Goal: Task Accomplishment & Management: Use online tool/utility

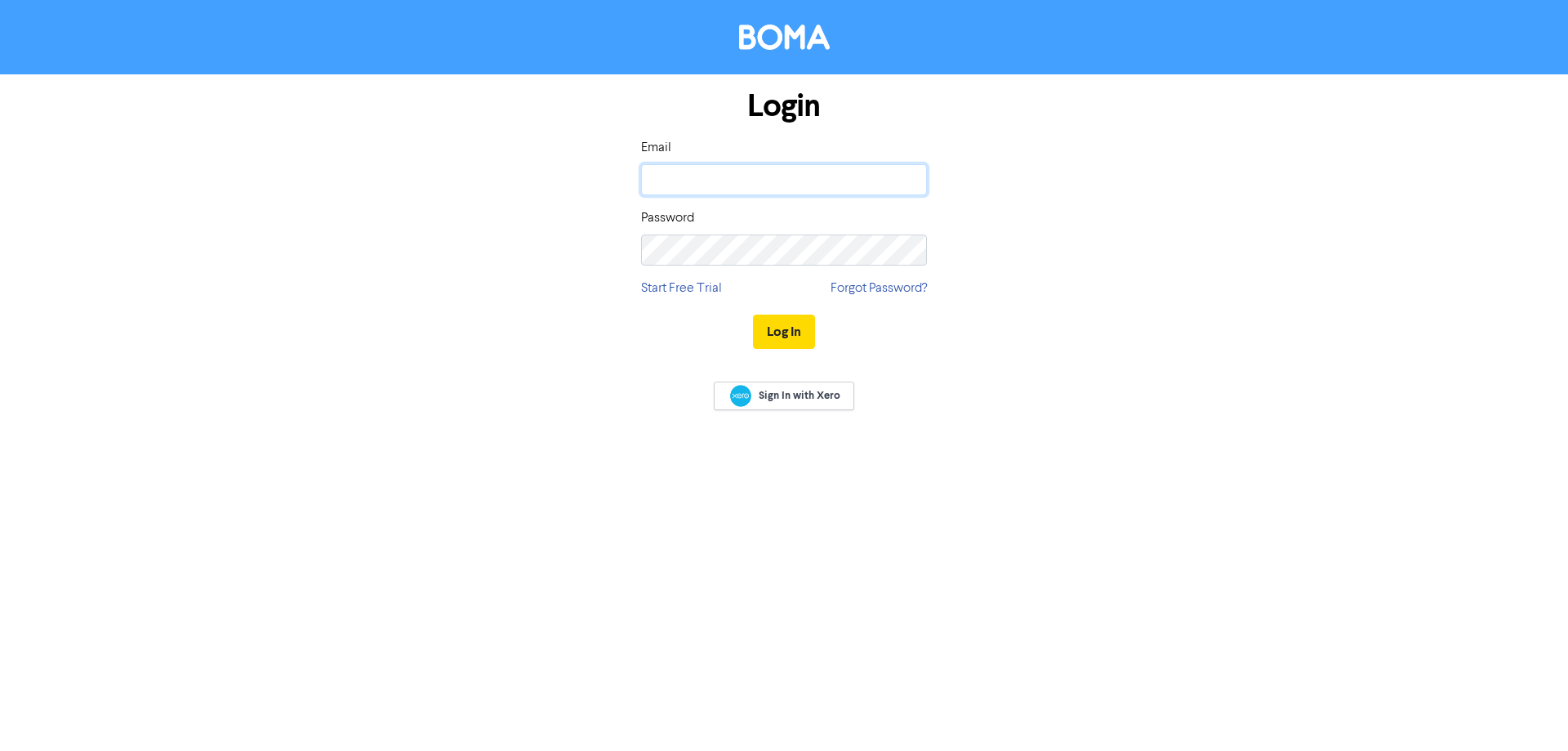
click at [746, 178] on input "email" at bounding box center [784, 179] width 286 height 31
paste input "[EMAIL_ADDRESS][DOMAIN_NAME]"
type input "[EMAIL_ADDRESS][DOMAIN_NAME]"
click at [788, 326] on button "Log In" at bounding box center [784, 332] width 62 height 34
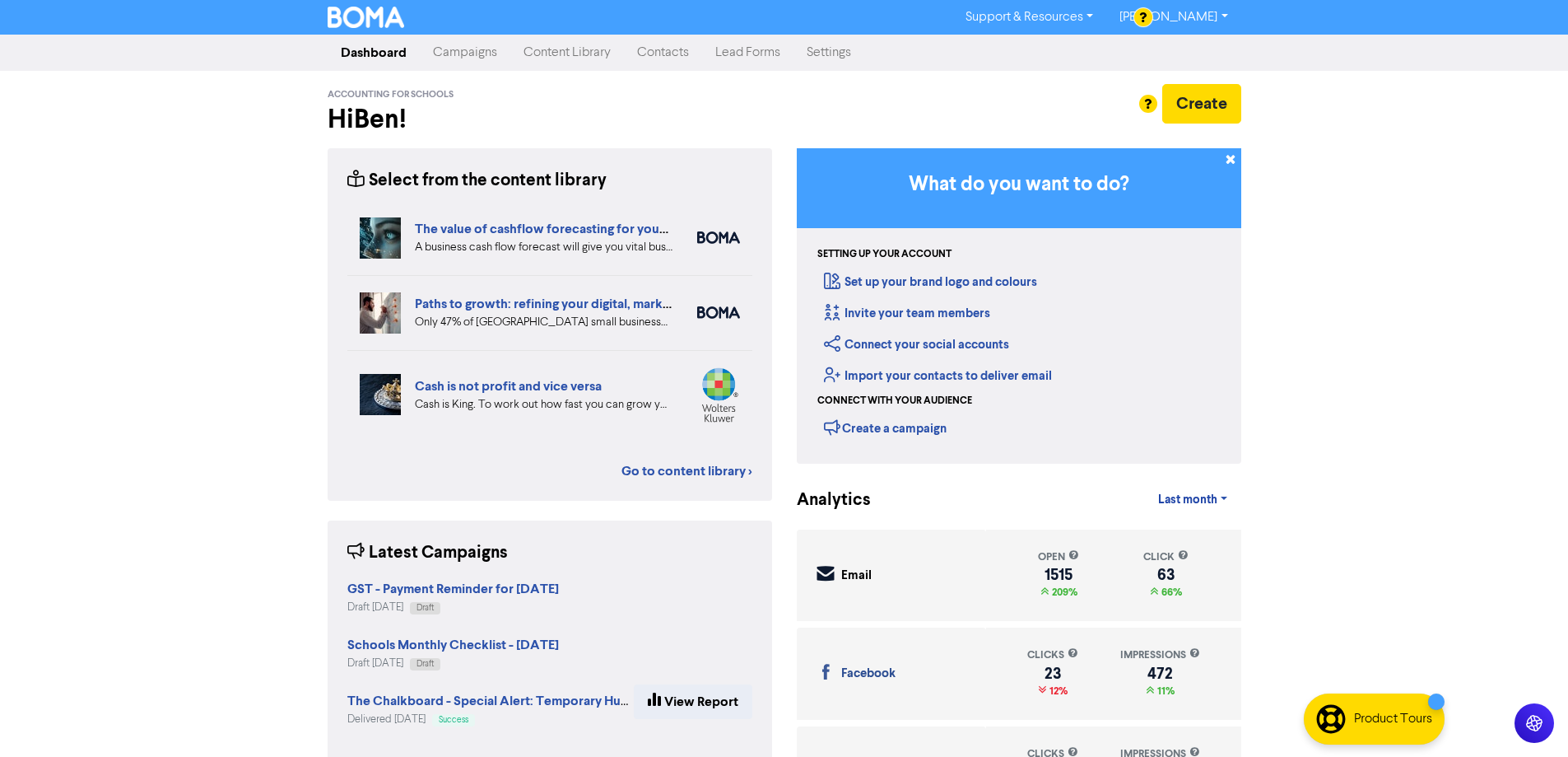
click at [468, 52] on link "Campaigns" at bounding box center [465, 52] width 91 height 33
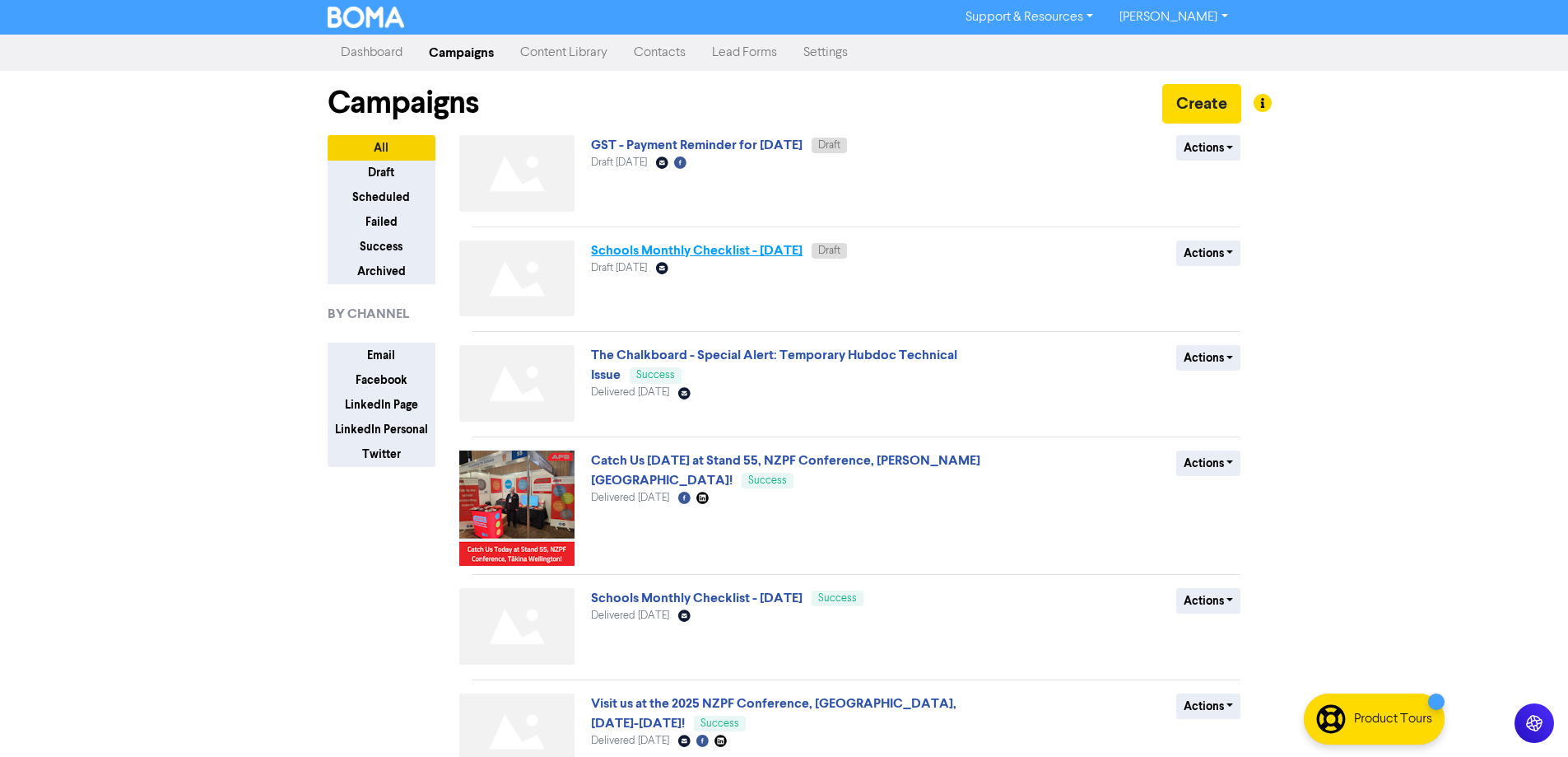
click at [734, 249] on link "Schools Monthly Checklist - [DATE]" at bounding box center [696, 250] width 211 height 16
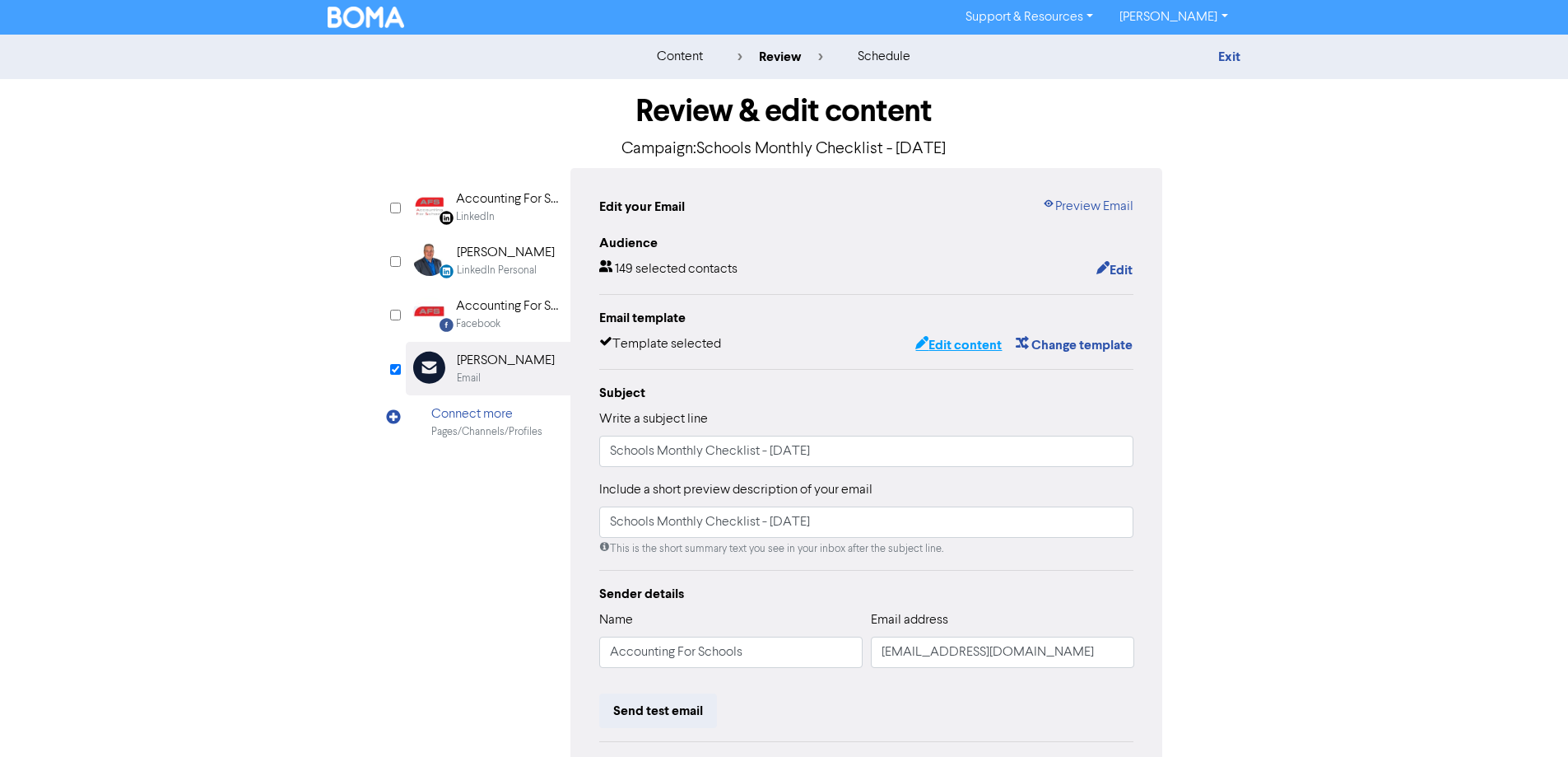
click at [964, 347] on button "Edit content" at bounding box center [958, 345] width 88 height 21
